Goal: Communication & Community: Connect with others

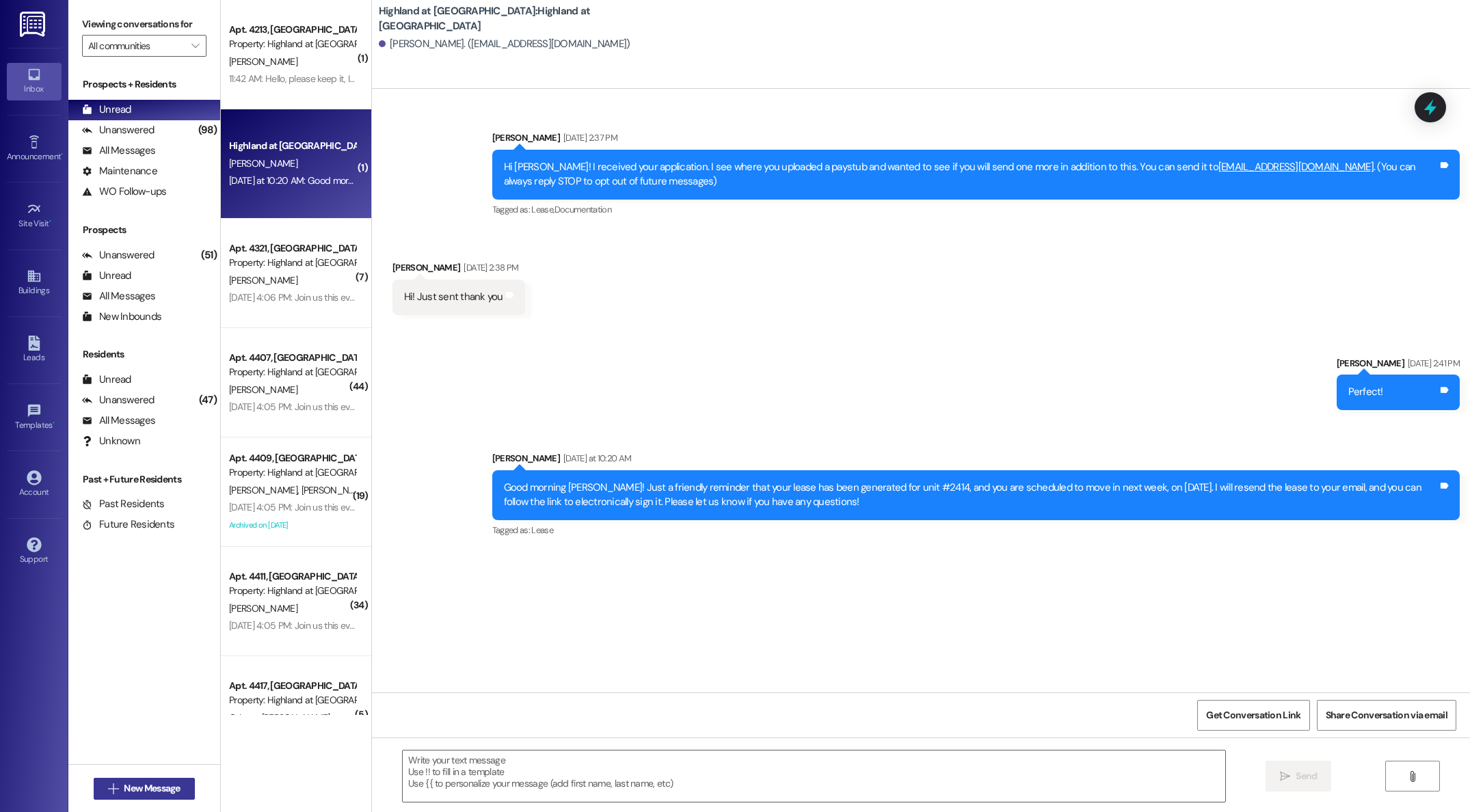
click at [135, 786] on span "New Message" at bounding box center [151, 788] width 56 height 15
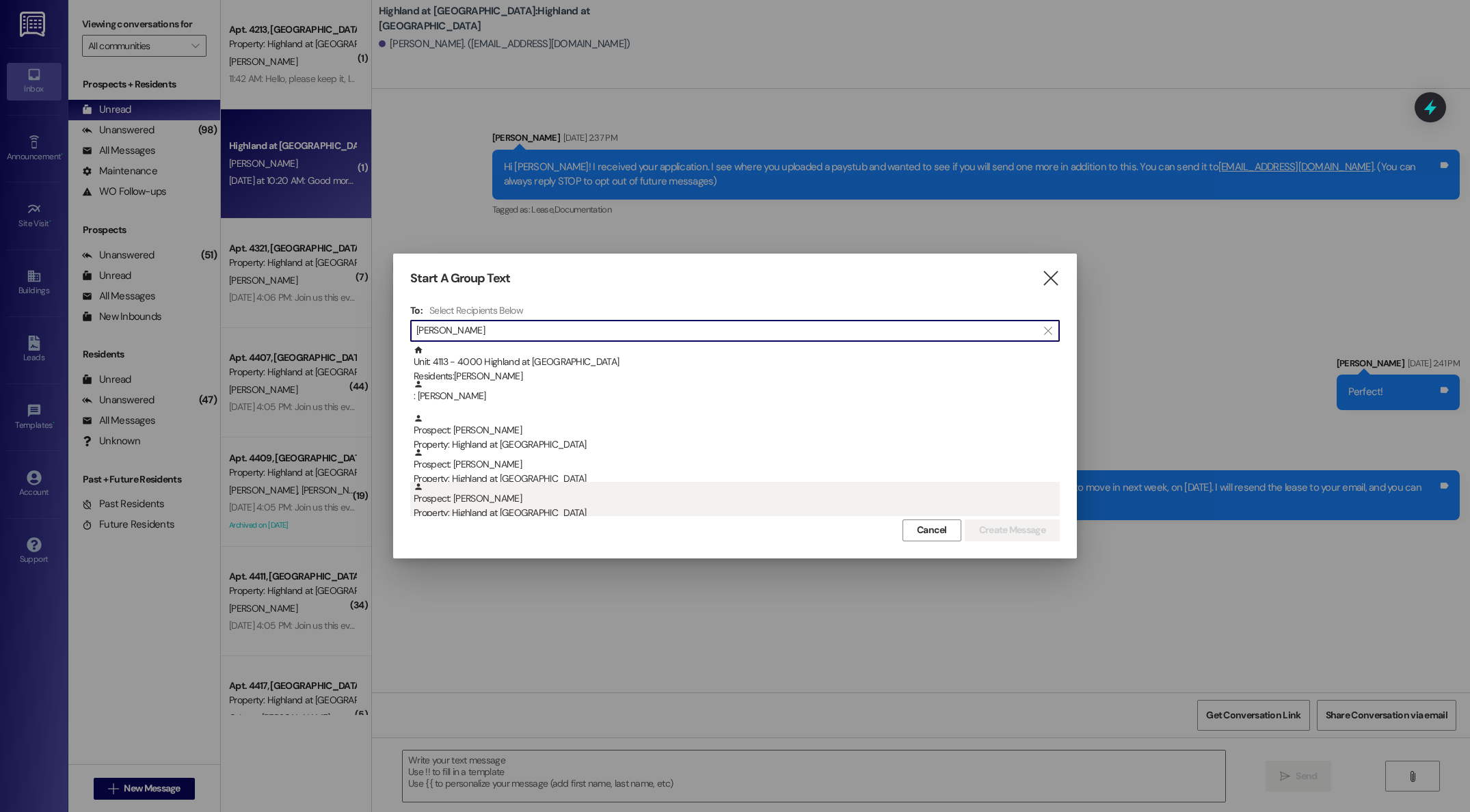
type input "[PERSON_NAME]"
click at [478, 501] on div "Prospect: [PERSON_NAME] Property: Highland at [GEOGRAPHIC_DATA]" at bounding box center [737, 501] width 646 height 39
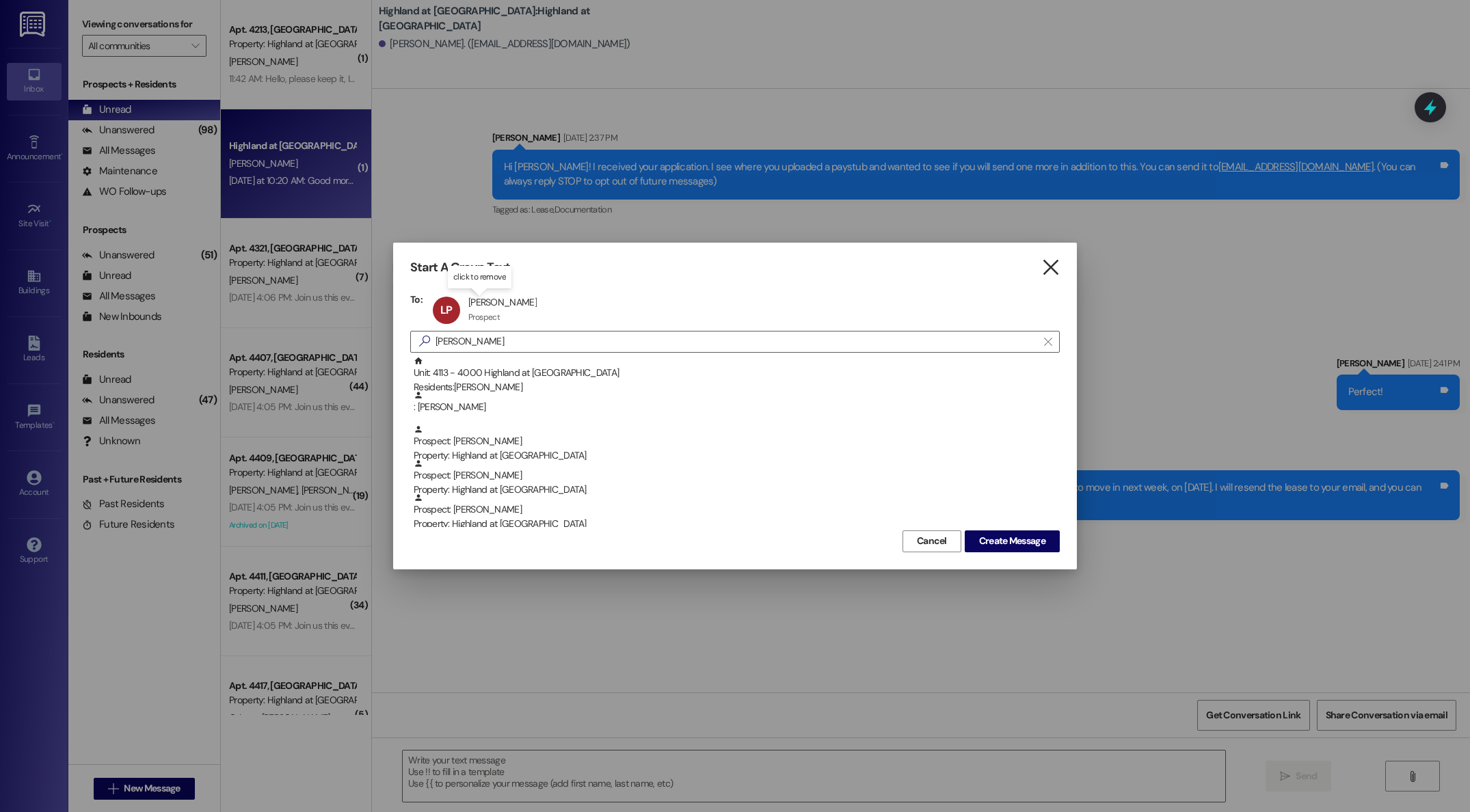
click at [1053, 266] on icon "" at bounding box center [1051, 268] width 18 height 15
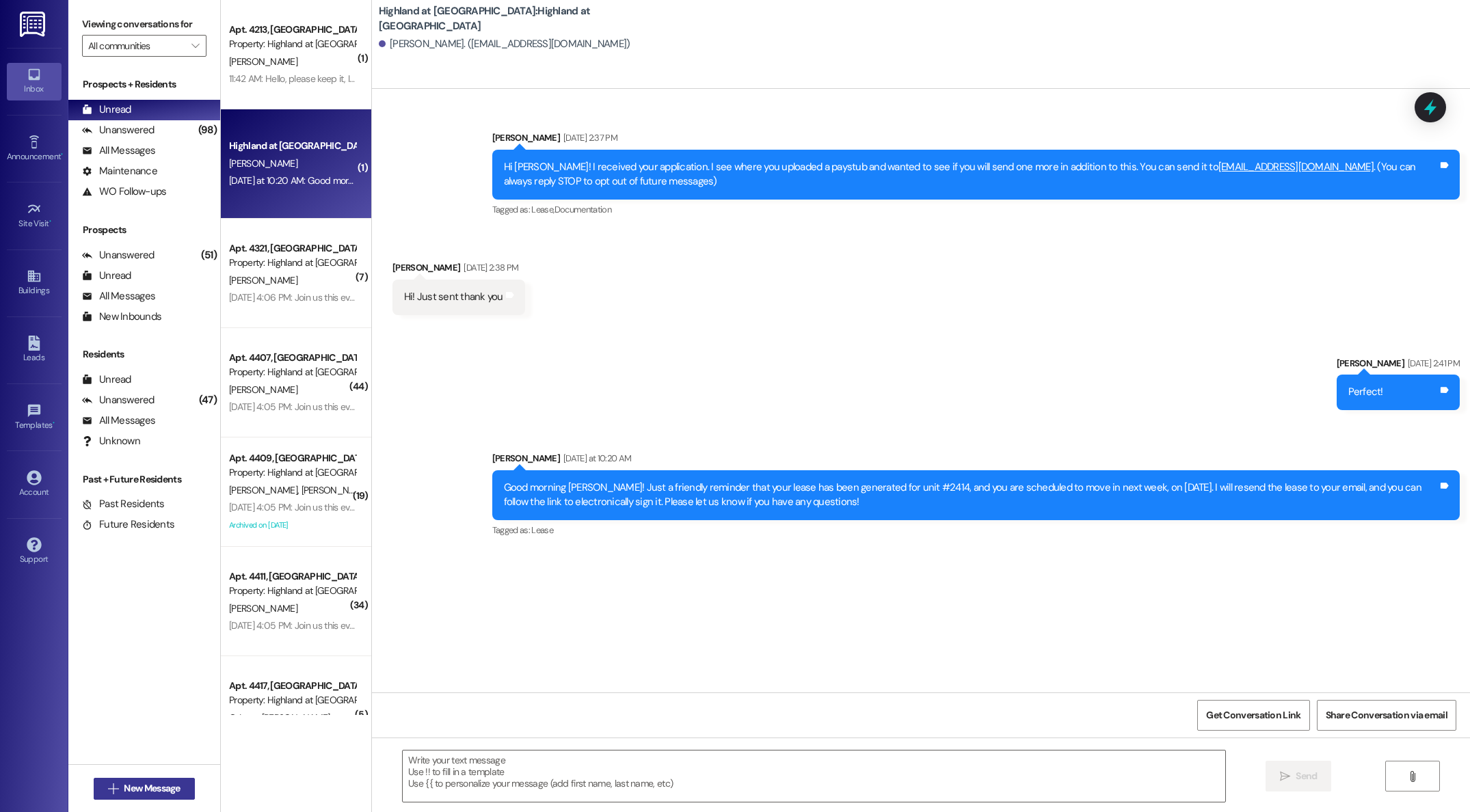
click at [142, 786] on span "New Message" at bounding box center [151, 788] width 56 height 15
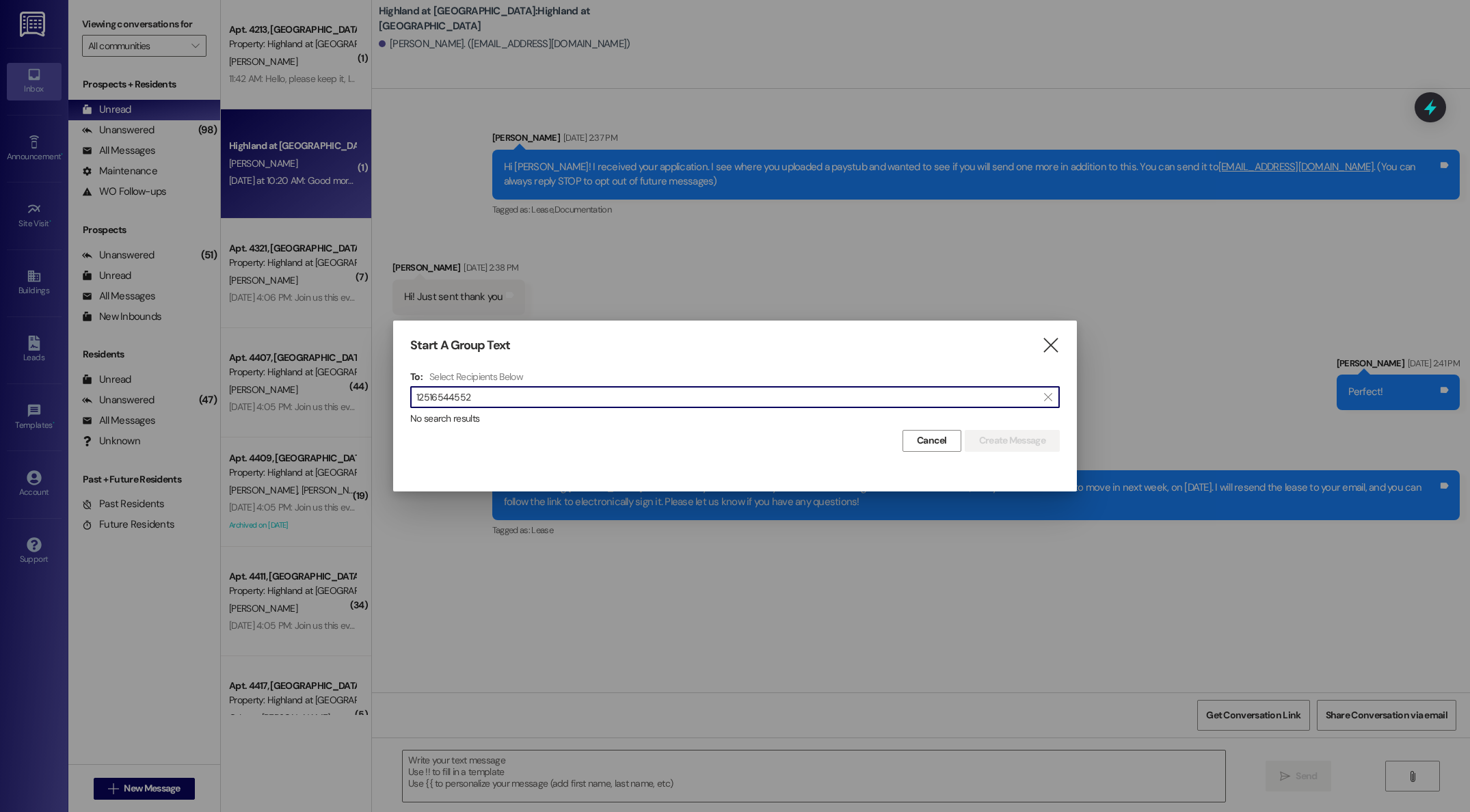
click at [421, 398] on input "12516544552" at bounding box center [727, 397] width 621 height 19
click at [534, 400] on input "2516544552" at bounding box center [727, 397] width 621 height 19
type input "2516544552"
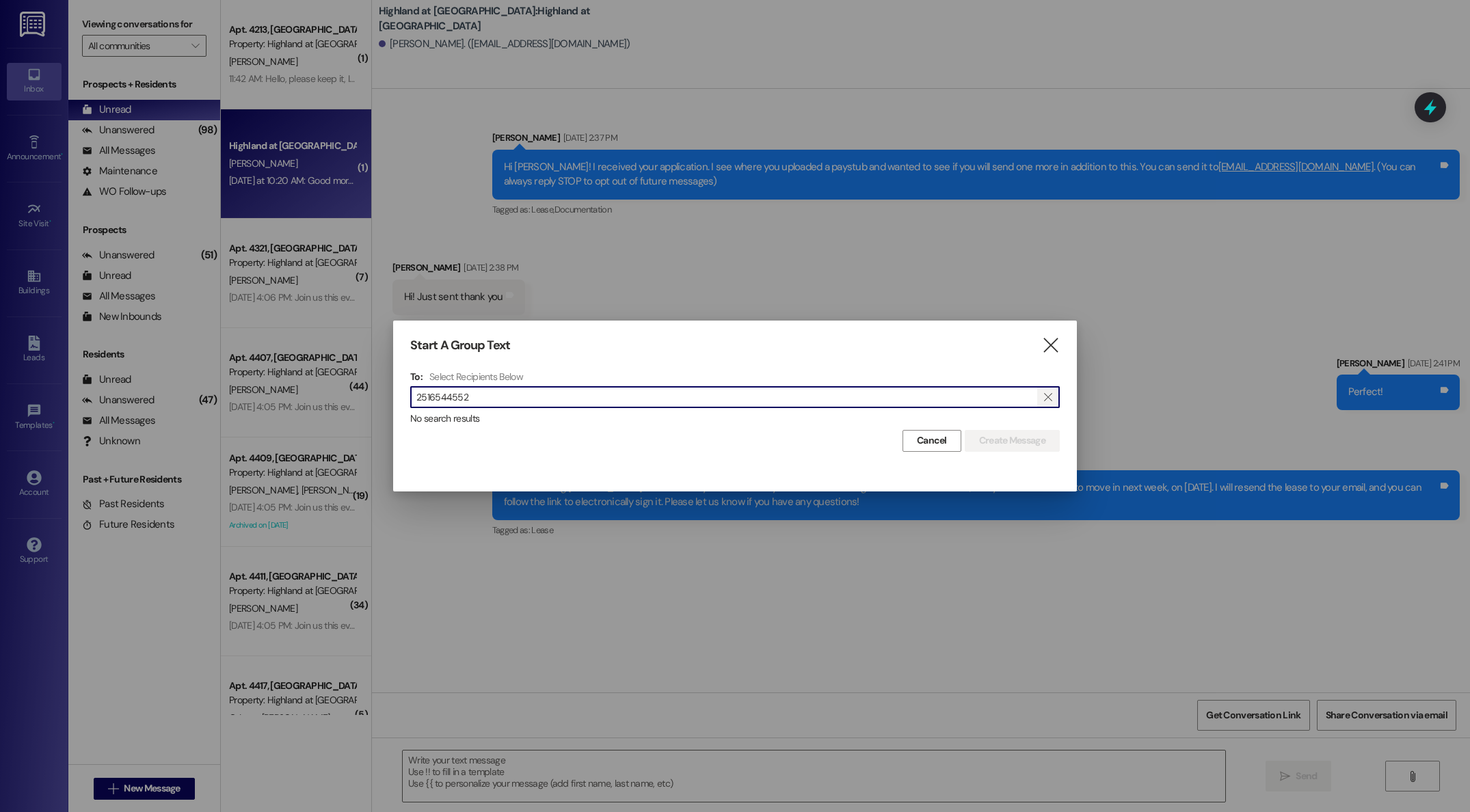
click at [1051, 398] on icon "" at bounding box center [1048, 397] width 8 height 11
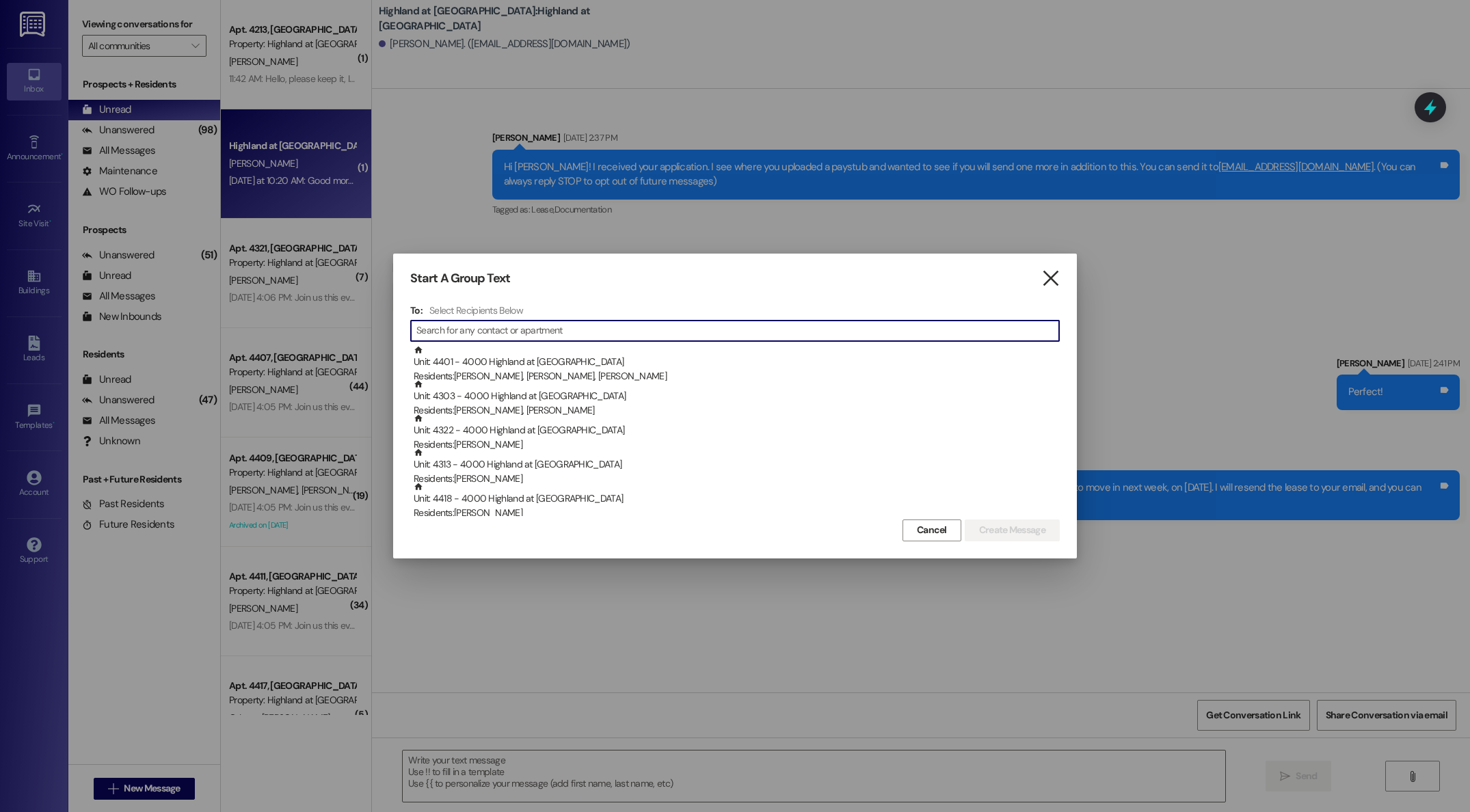
click at [1050, 278] on icon "" at bounding box center [1051, 278] width 18 height 15
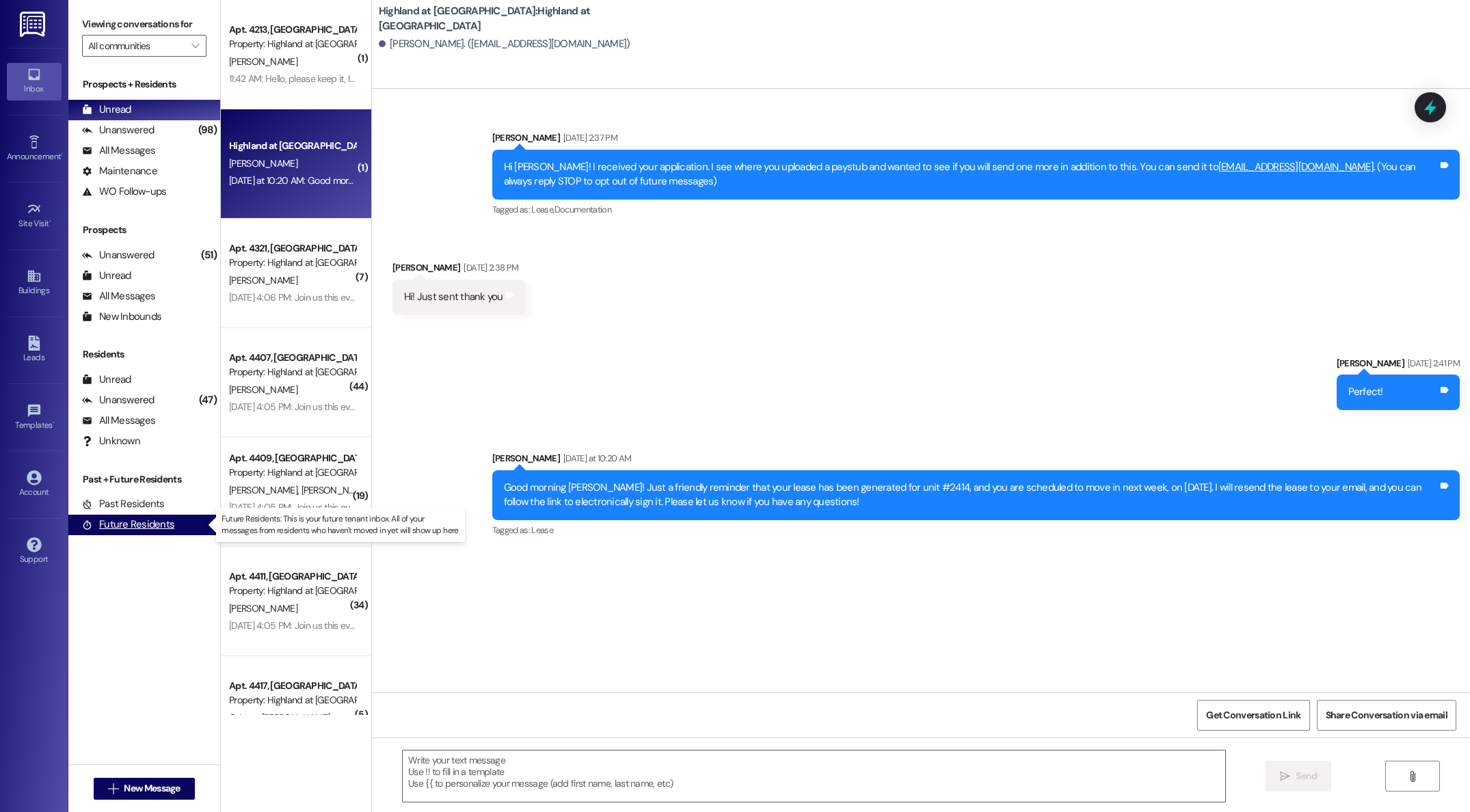
click at [122, 526] on div "Future Residents" at bounding box center [128, 524] width 92 height 15
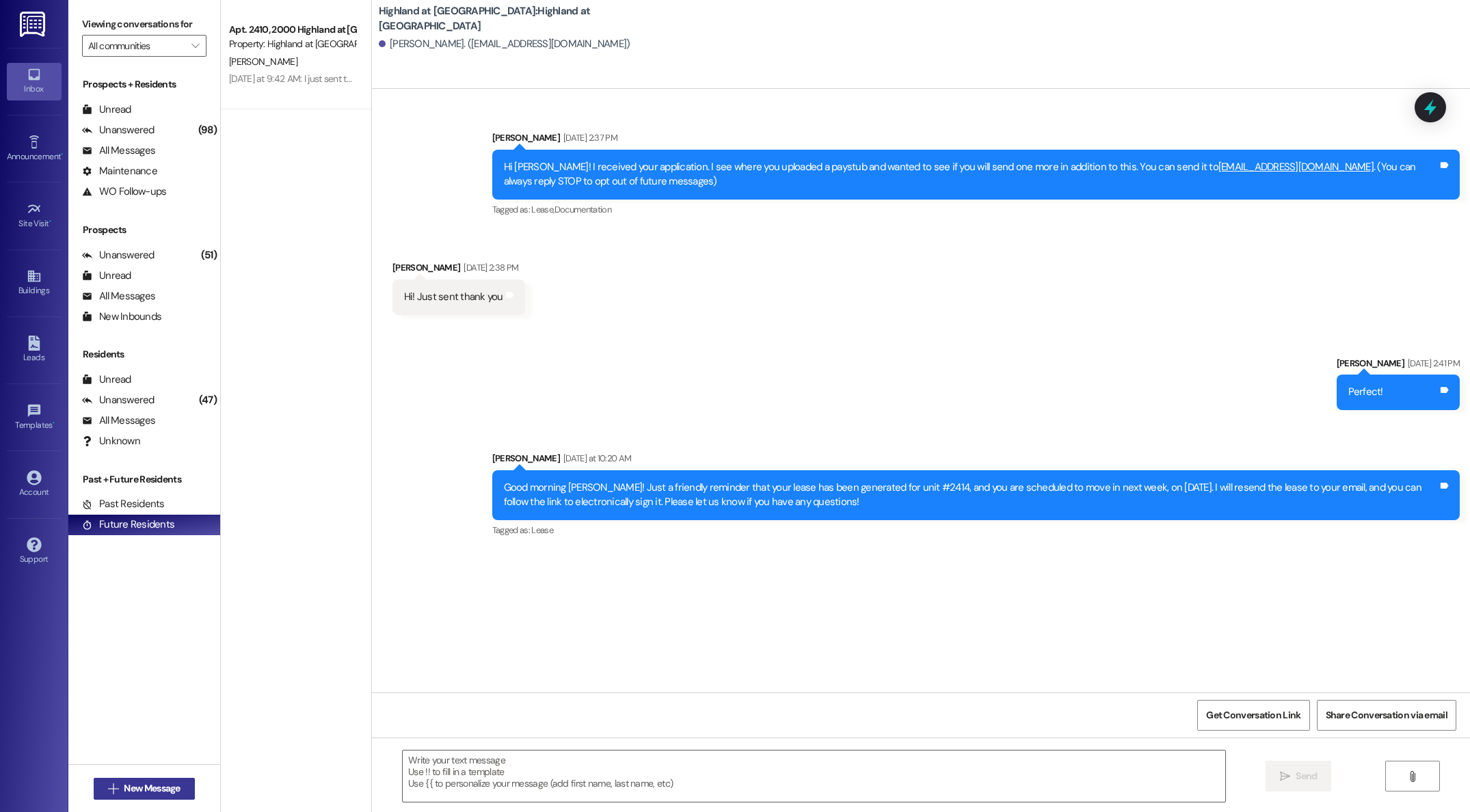
click at [123, 784] on span "New Message" at bounding box center [151, 788] width 56 height 15
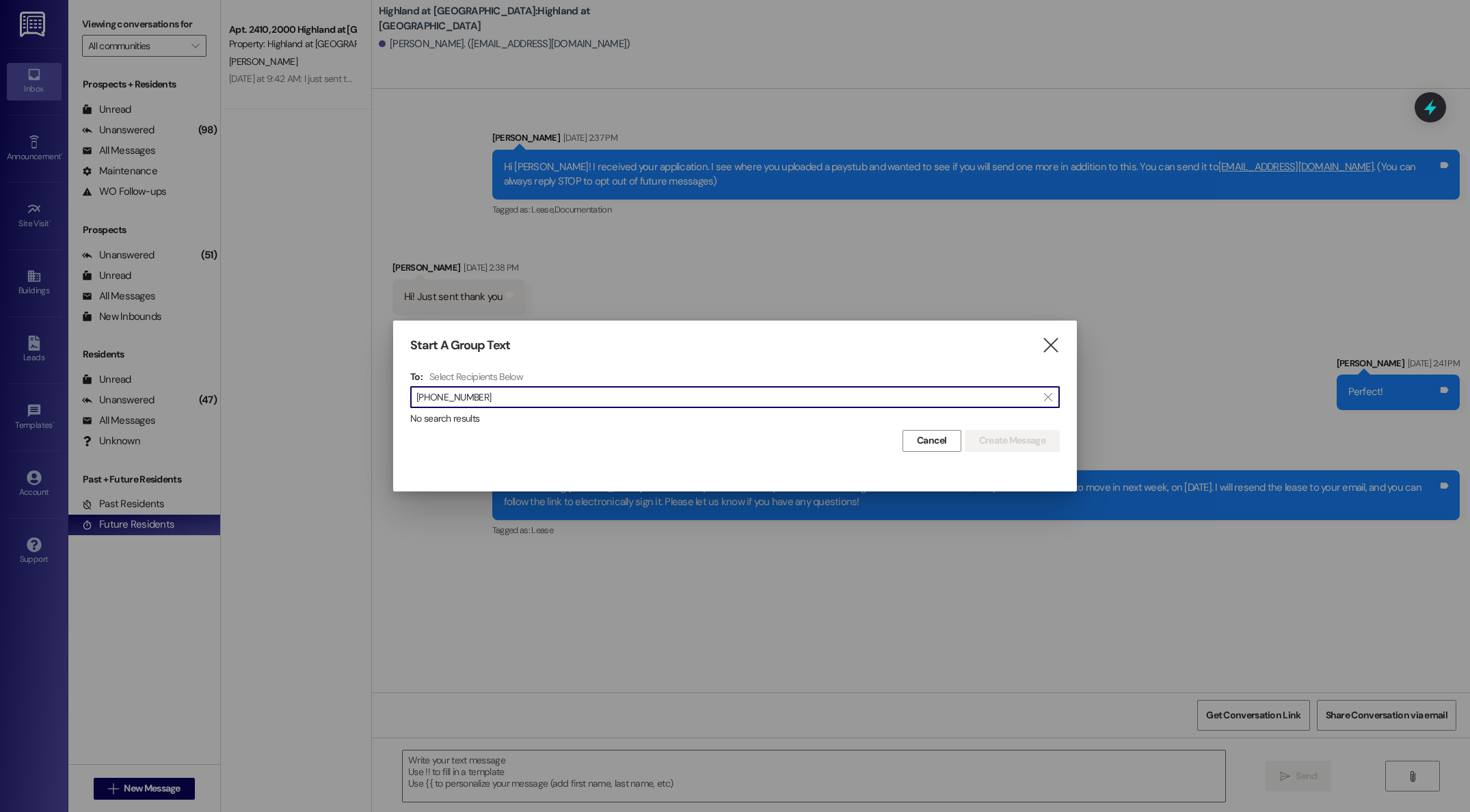
click at [420, 396] on input "[PHONE_NUMBER]" at bounding box center [727, 397] width 621 height 19
type input "[PHONE_NUMBER]"
click at [1045, 345] on icon "" at bounding box center [1051, 345] width 18 height 15
